Goal: Transaction & Acquisition: Purchase product/service

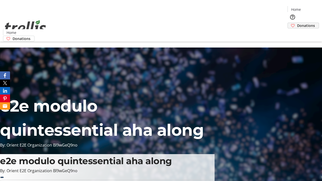
click at [297, 23] on span "Donations" at bounding box center [306, 25] width 18 height 5
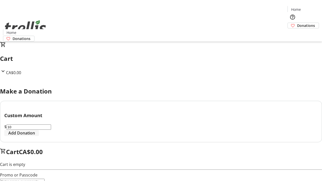
click at [35, 136] on span "Add Donation" at bounding box center [21, 133] width 27 height 6
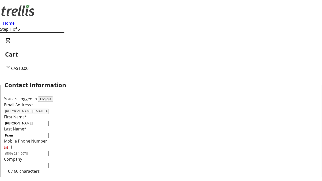
select select "CA"
type input "Kelowna"
select select "BC"
type input "Kelowna"
type input "V1Y 0C2"
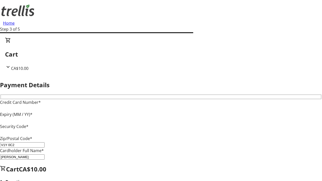
type input "V1Y 0C2"
